Goal: Transaction & Acquisition: Purchase product/service

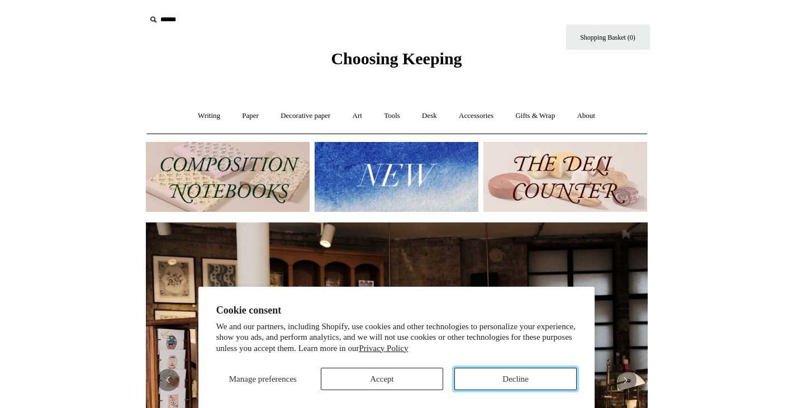
click at [468, 376] on button "Decline" at bounding box center [515, 379] width 122 height 22
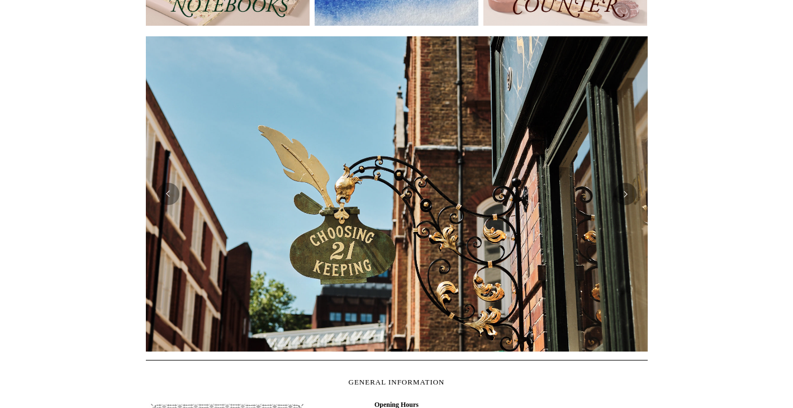
scroll to position [0, 502]
click at [632, 196] on button "Next" at bounding box center [625, 194] width 22 height 22
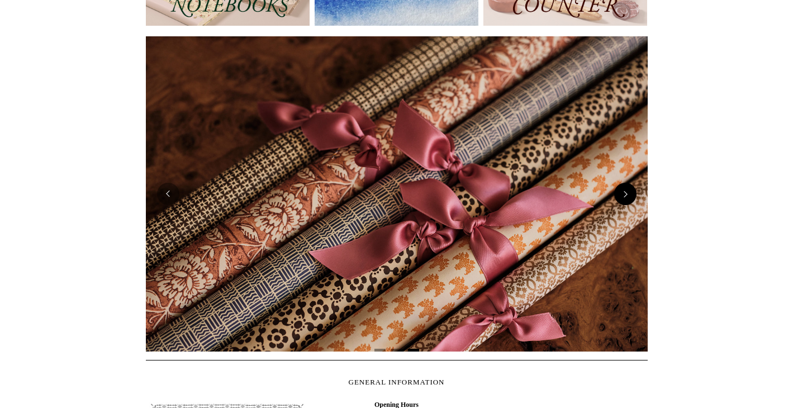
click at [632, 196] on button "Next" at bounding box center [625, 194] width 22 height 22
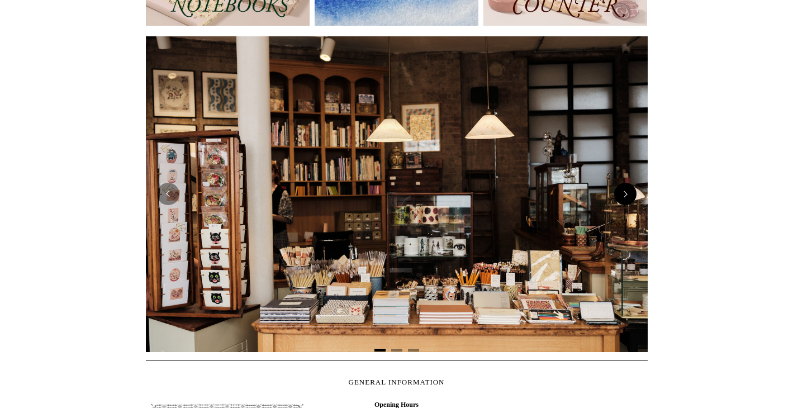
scroll to position [0, 0]
click at [632, 196] on button "Next" at bounding box center [625, 194] width 22 height 22
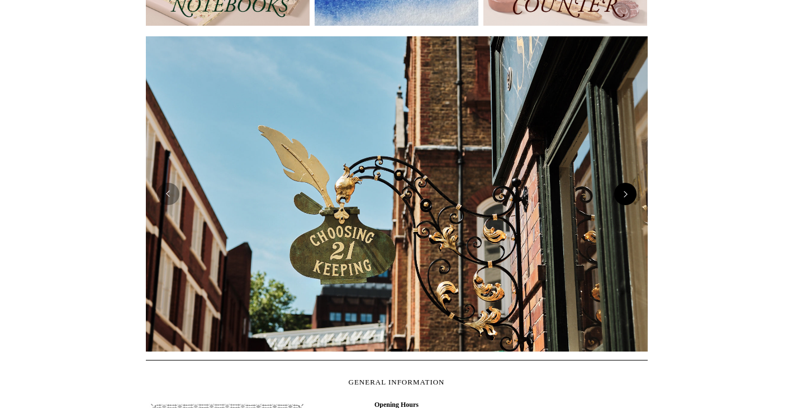
click at [632, 196] on button "Next" at bounding box center [625, 194] width 22 height 22
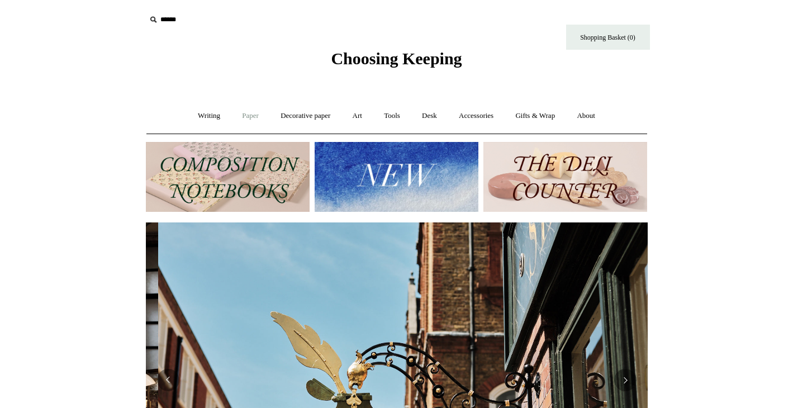
scroll to position [0, 502]
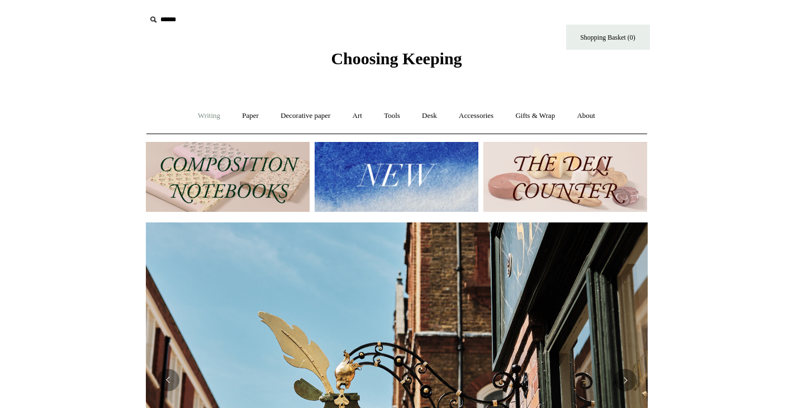
click at [203, 115] on link "Writing +" at bounding box center [209, 116] width 42 height 30
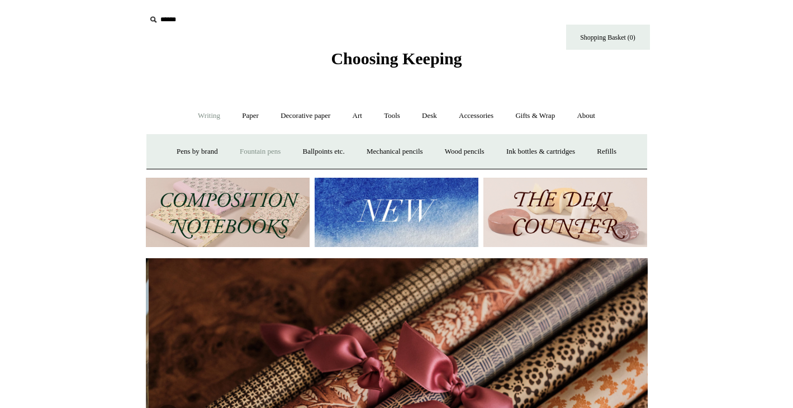
scroll to position [0, 1003]
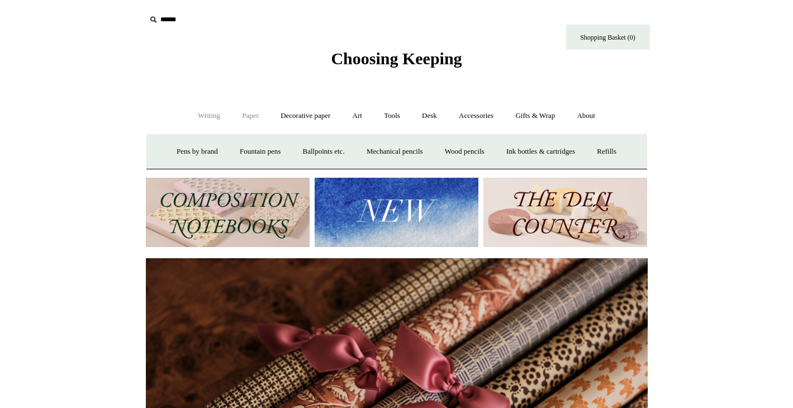
click at [248, 115] on link "Paper +" at bounding box center [250, 116] width 37 height 30
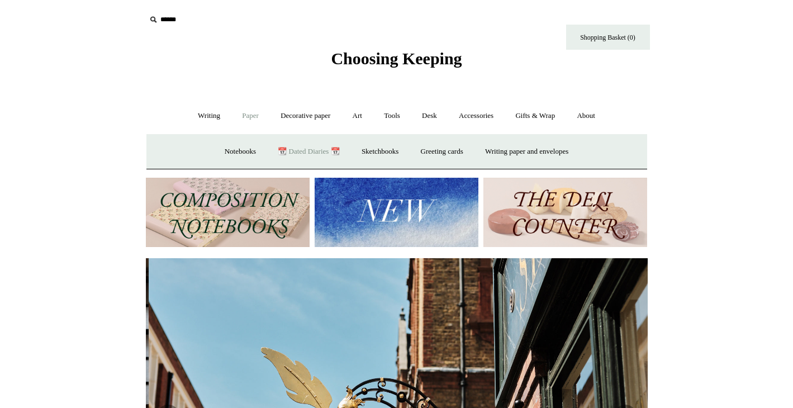
scroll to position [0, 502]
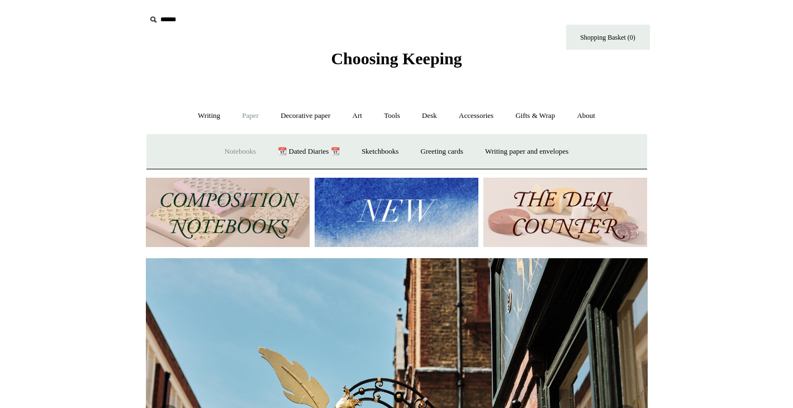
click at [229, 154] on link "Notebooks +" at bounding box center [240, 152] width 51 height 30
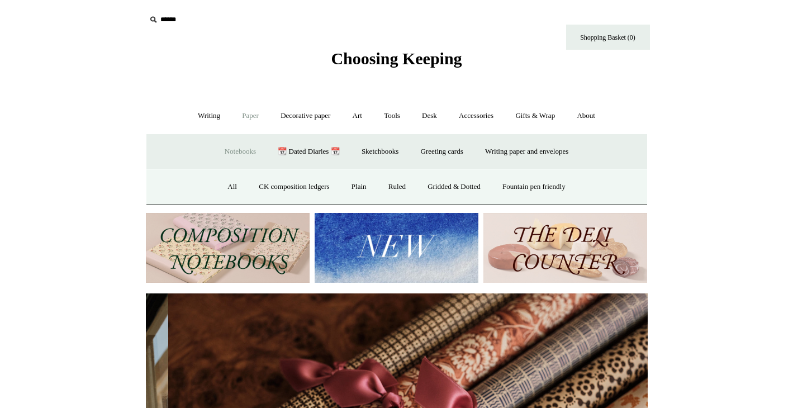
scroll to position [0, 1003]
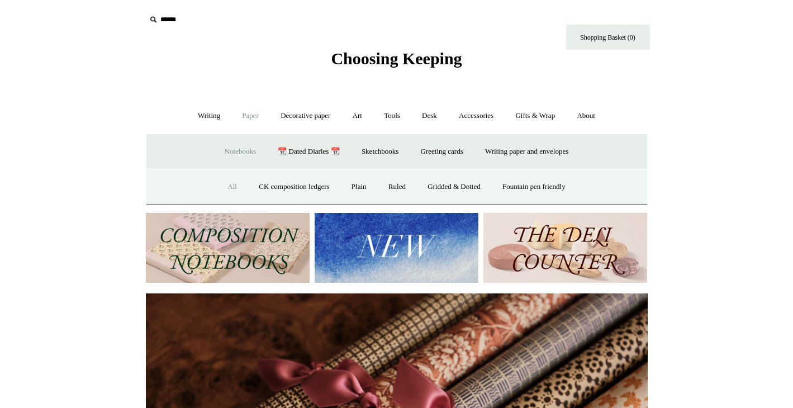
click at [231, 181] on link "All" at bounding box center [232, 187] width 30 height 30
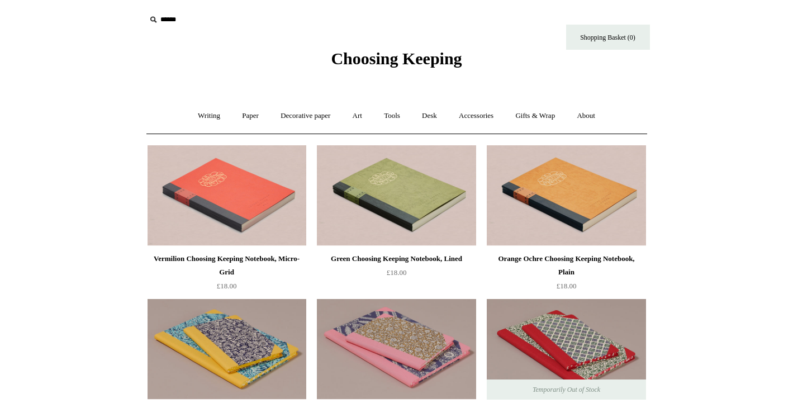
click at [223, 103] on link "Writing +" at bounding box center [209, 116] width 42 height 30
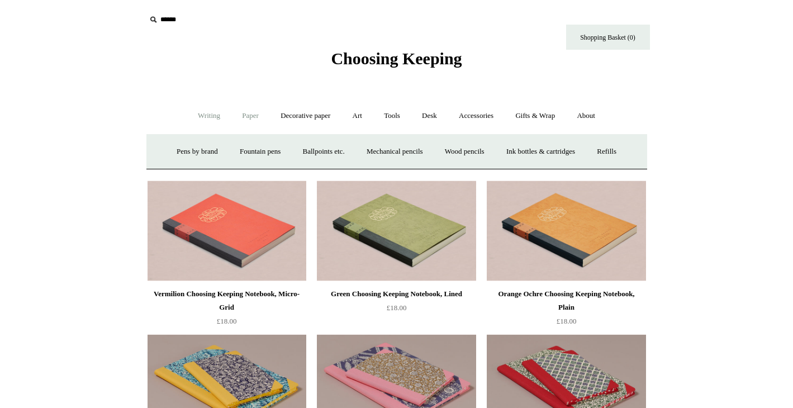
click at [252, 112] on link "Paper +" at bounding box center [250, 116] width 37 height 30
click at [228, 152] on link "Notebooks +" at bounding box center [240, 152] width 51 height 30
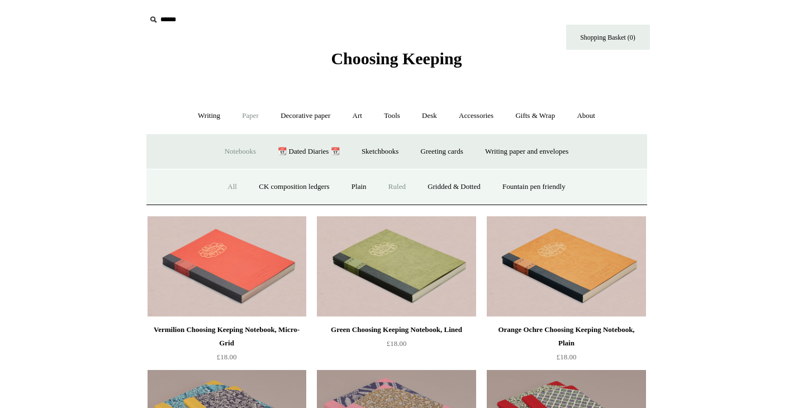
click at [393, 187] on link "Ruled" at bounding box center [396, 187] width 37 height 30
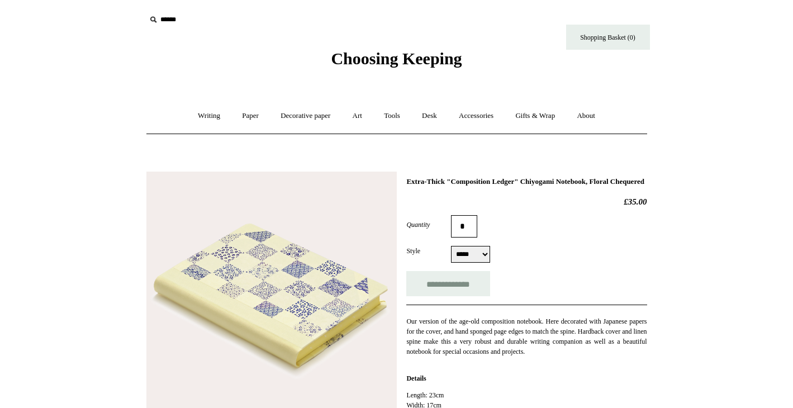
select select "*****"
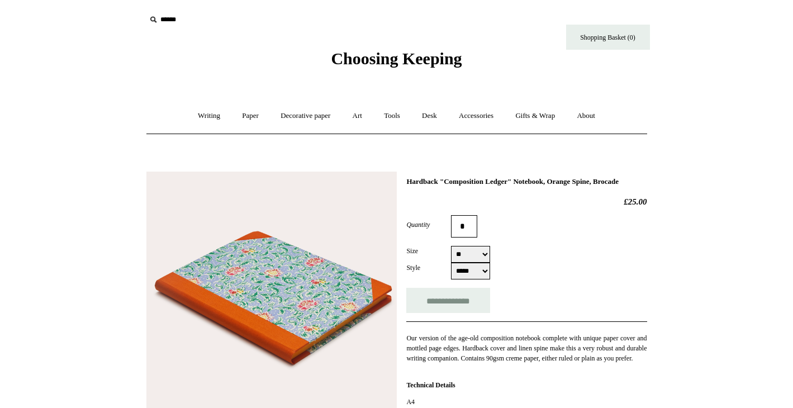
select select "**"
select select "*****"
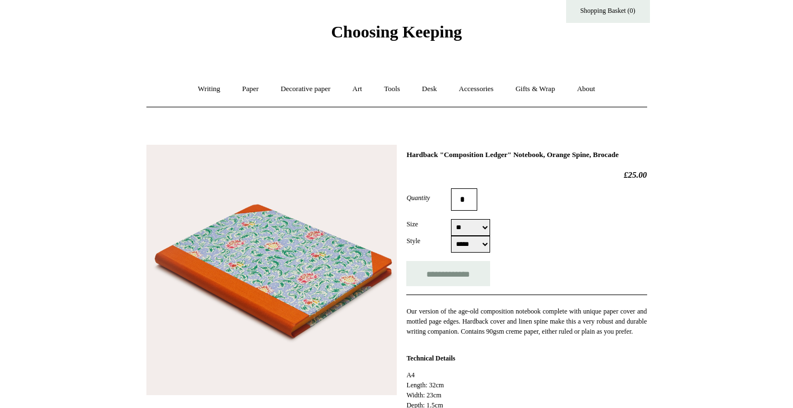
scroll to position [25, 0]
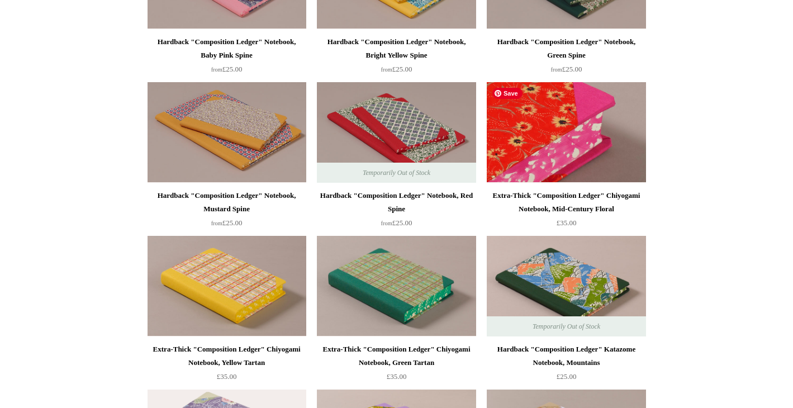
scroll to position [984, 0]
